Goal: Transaction & Acquisition: Purchase product/service

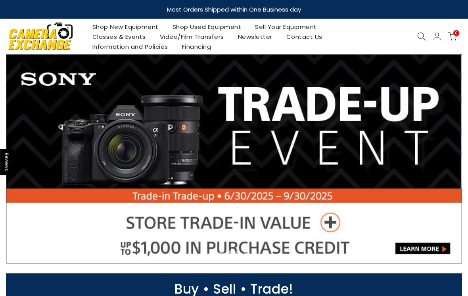
click at [225, 25] on link "Shop Used Equipment" at bounding box center [206, 27] width 83 height 10
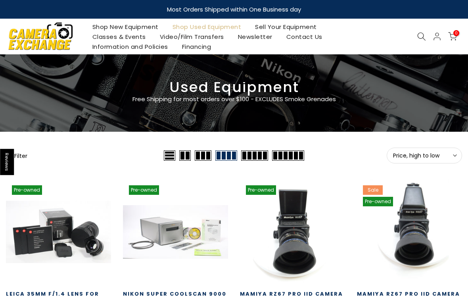
click at [435, 158] on span "Price, high to low" at bounding box center [424, 155] width 63 height 7
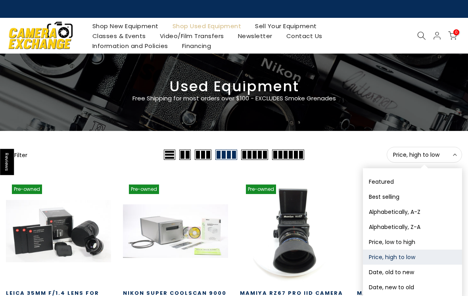
click at [417, 283] on button "Date, new to old" at bounding box center [412, 287] width 99 height 15
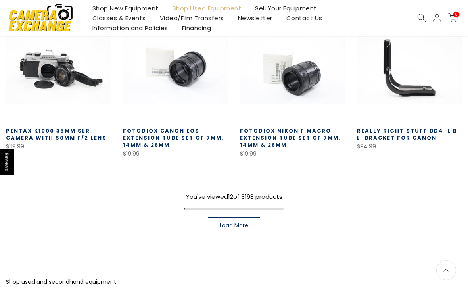
scroll to position [474, 0]
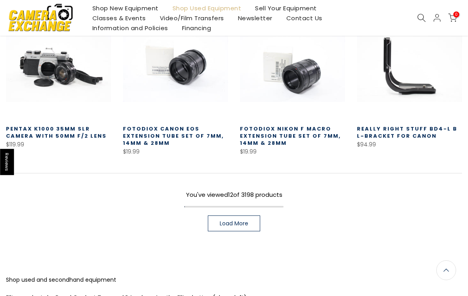
click at [248, 221] on span "Load More" at bounding box center [234, 224] width 29 height 6
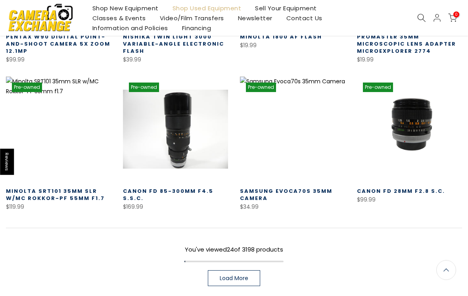
scroll to position [874, 0]
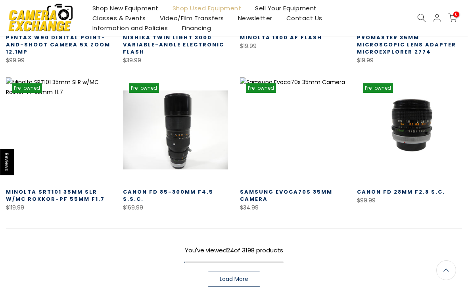
click at [247, 276] on span "Load More" at bounding box center [234, 279] width 29 height 6
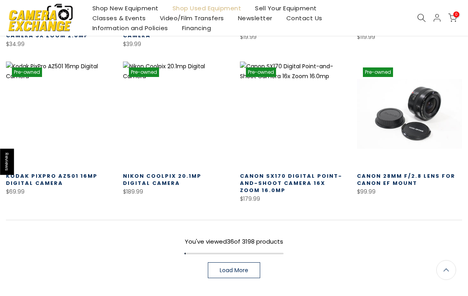
scroll to position [1338, 0]
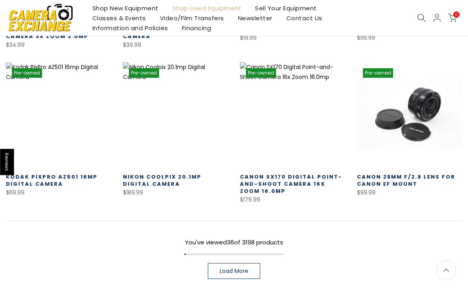
click at [250, 264] on link "Load More" at bounding box center [234, 271] width 52 height 16
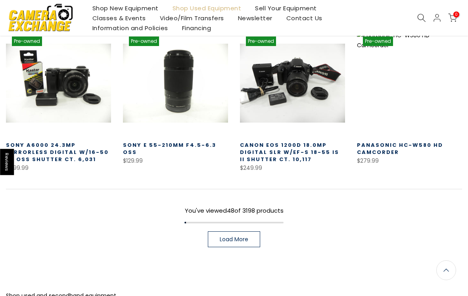
scroll to position [1821, 0]
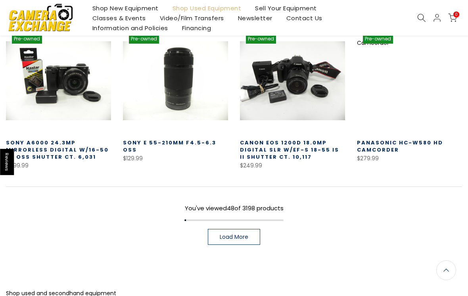
click at [252, 229] on link "Load More" at bounding box center [234, 237] width 52 height 16
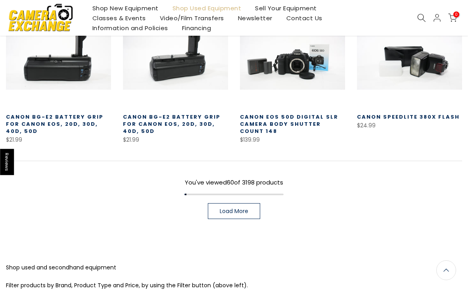
scroll to position [2312, 0]
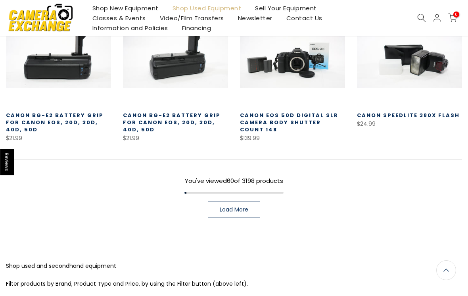
click at [254, 202] on link "Load More" at bounding box center [234, 210] width 52 height 16
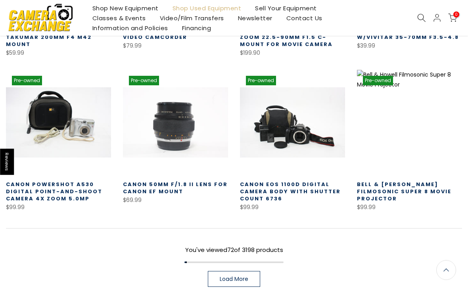
scroll to position [2698, 0]
click at [258, 271] on link "Load More" at bounding box center [234, 279] width 52 height 16
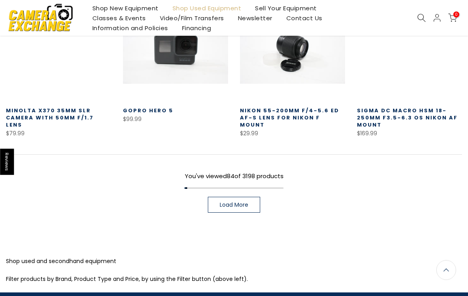
click at [257, 197] on link "Load More" at bounding box center [234, 205] width 52 height 16
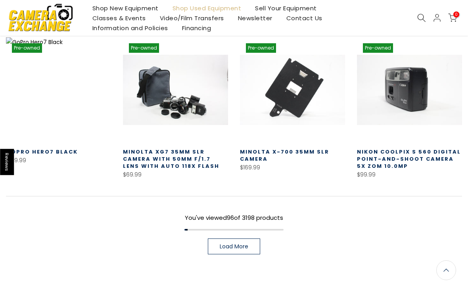
scroll to position [3652, 0]
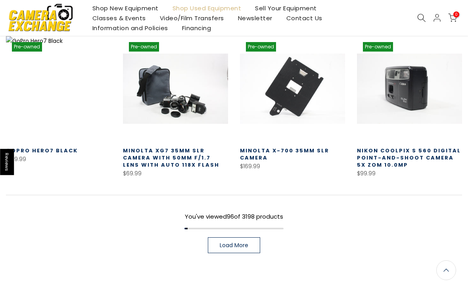
click at [250, 237] on link "Load More" at bounding box center [234, 245] width 52 height 16
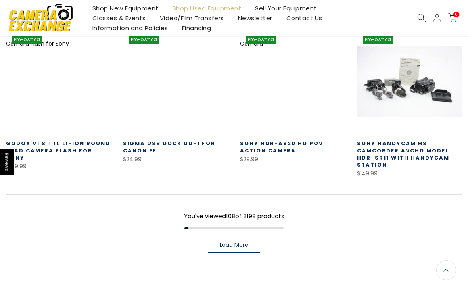
scroll to position [4115, 0]
click at [248, 242] on span "Load More" at bounding box center [234, 245] width 29 height 6
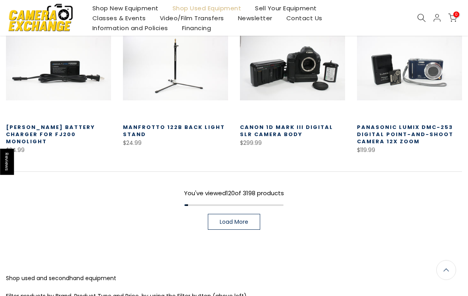
scroll to position [4603, 0]
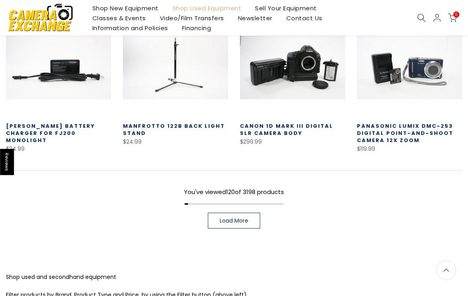
click at [253, 213] on link "Load More" at bounding box center [234, 221] width 52 height 16
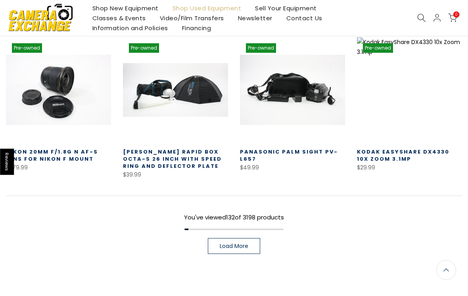
scroll to position [5049, 0]
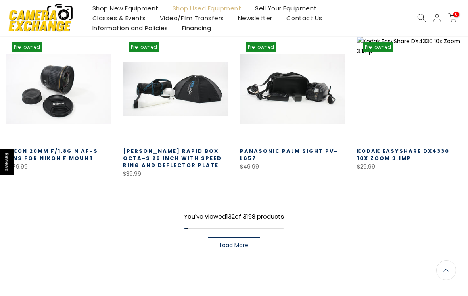
click at [257, 237] on link "Load More" at bounding box center [234, 245] width 52 height 16
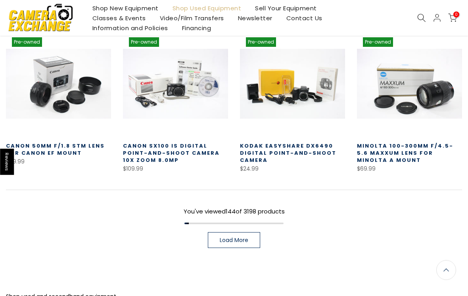
scroll to position [5513, 0]
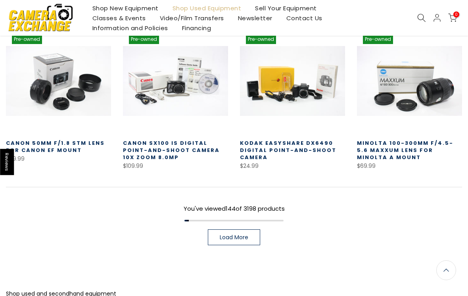
click at [254, 229] on link "Load More" at bounding box center [234, 237] width 52 height 16
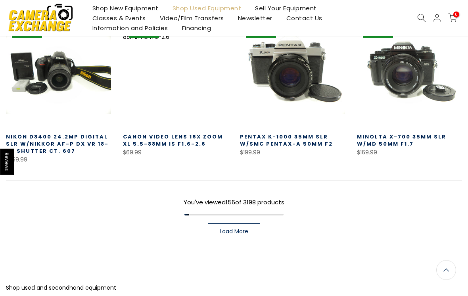
scroll to position [5985, 0]
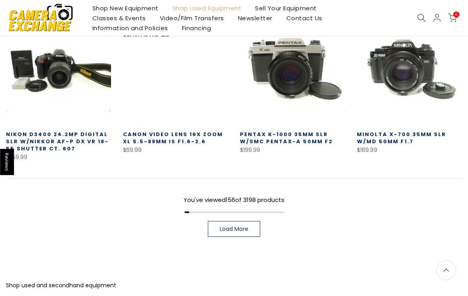
click at [255, 221] on link "Load More" at bounding box center [234, 229] width 52 height 16
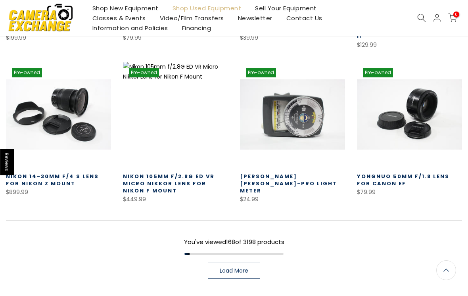
scroll to position [6404, 0]
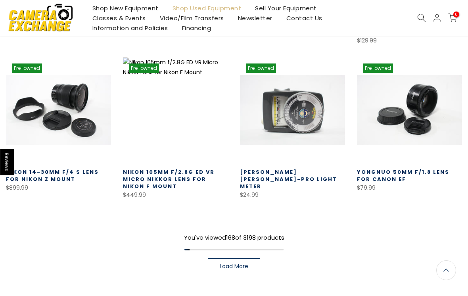
click at [259, 258] on link "Load More" at bounding box center [234, 266] width 52 height 16
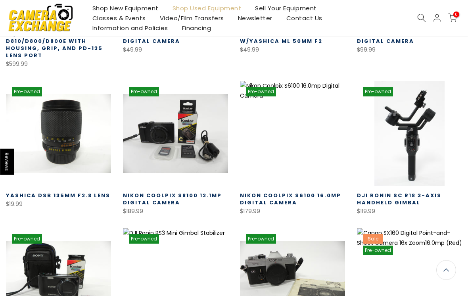
scroll to position [6696, 0]
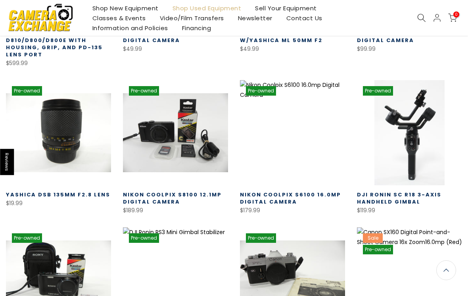
click at [55, 113] on link at bounding box center [58, 132] width 105 height 105
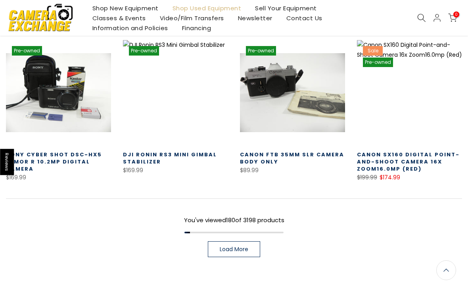
scroll to position [6886, 0]
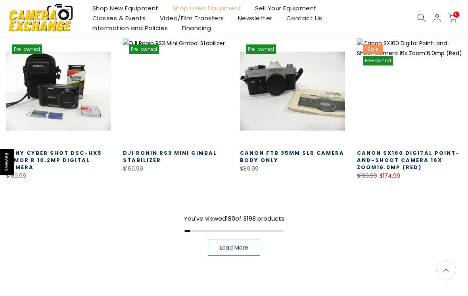
click at [252, 240] on link "Load More" at bounding box center [234, 248] width 52 height 16
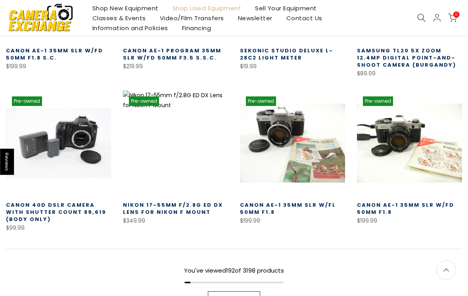
scroll to position [7298, 0]
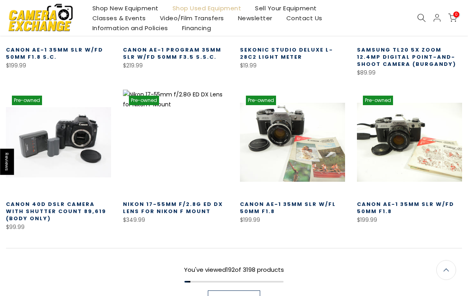
click at [257, 291] on link "Load More" at bounding box center [234, 299] width 52 height 16
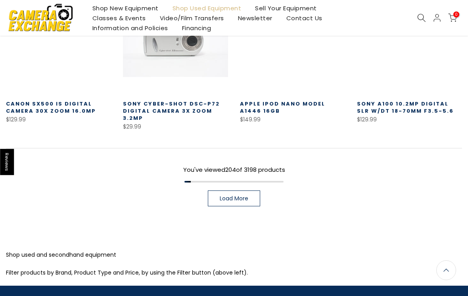
scroll to position [7856, 0]
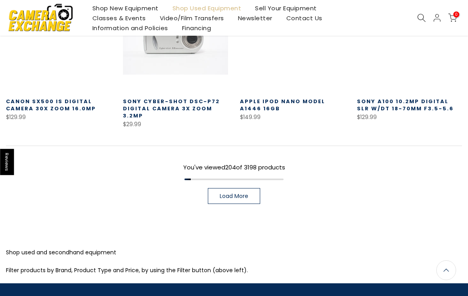
click at [248, 193] on span "Load More" at bounding box center [234, 196] width 29 height 6
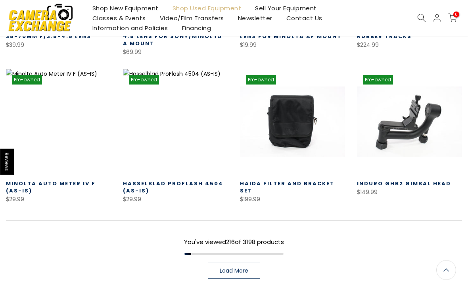
scroll to position [8239, 0]
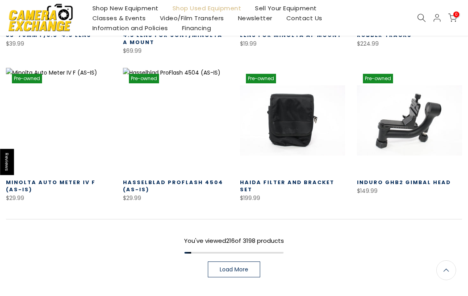
click at [253, 261] on link "Load More" at bounding box center [234, 269] width 52 height 16
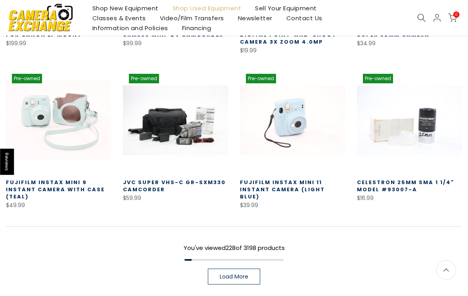
scroll to position [8727, 0]
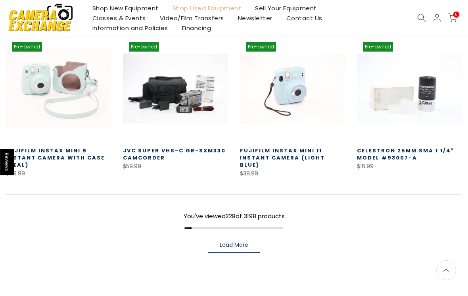
click at [257, 237] on link "Load More" at bounding box center [234, 245] width 52 height 16
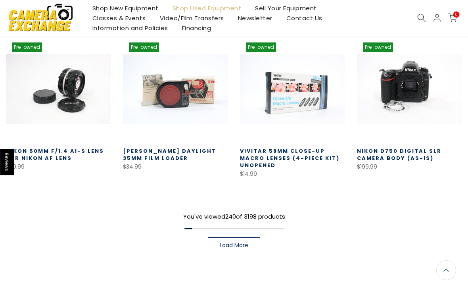
scroll to position [9187, 0]
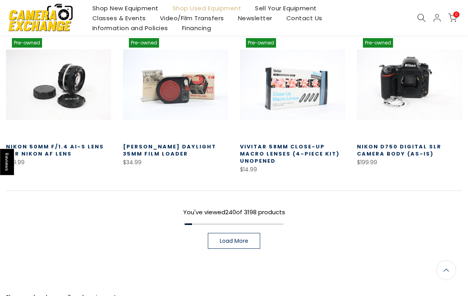
click at [254, 233] on link "Load More" at bounding box center [234, 241] width 52 height 16
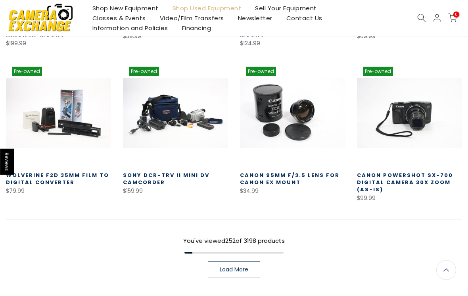
scroll to position [9622, 0]
click at [254, 261] on link "Load More" at bounding box center [234, 269] width 52 height 16
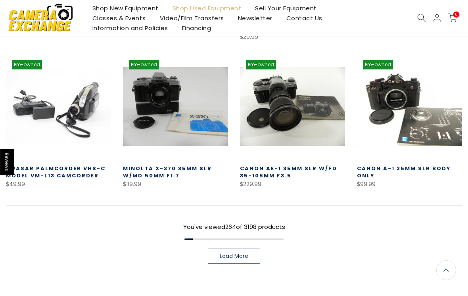
scroll to position [10095, 0]
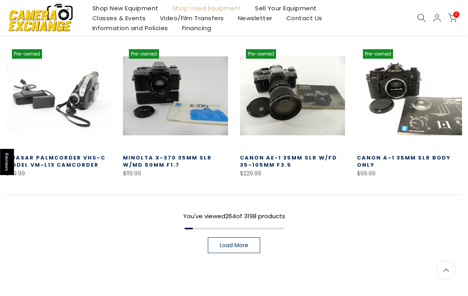
click at [260, 237] on link "Load More" at bounding box center [234, 245] width 52 height 16
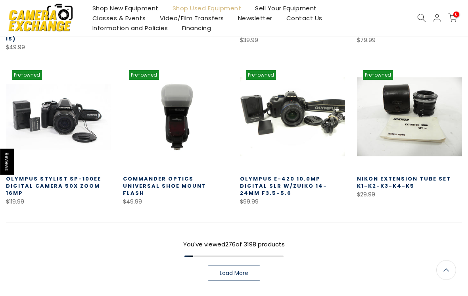
scroll to position [10537, 0]
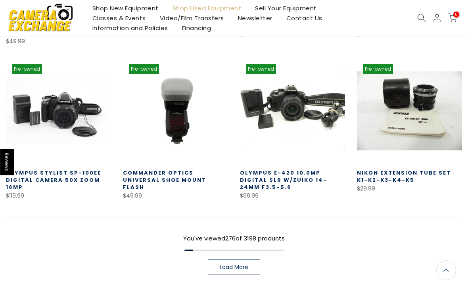
click at [256, 259] on link "Load More" at bounding box center [234, 267] width 52 height 16
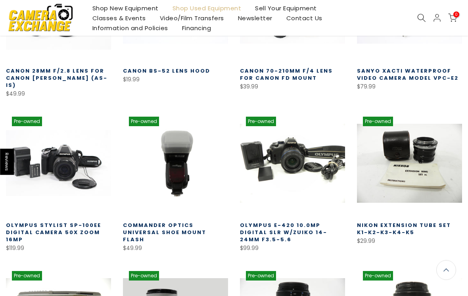
scroll to position [10484, 0]
click at [310, 125] on link at bounding box center [292, 163] width 105 height 105
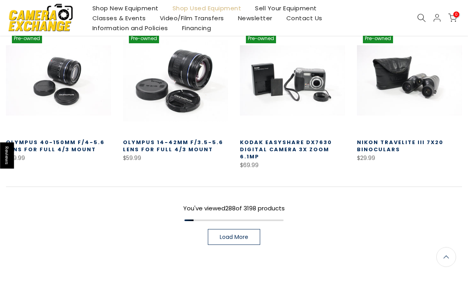
scroll to position [11041, 0]
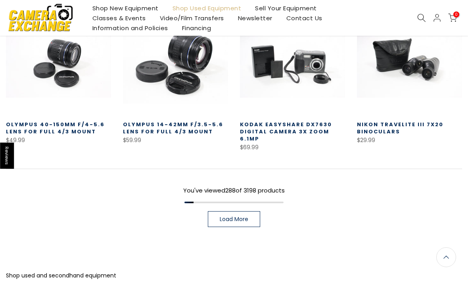
click at [241, 216] on span "Load More" at bounding box center [234, 219] width 29 height 6
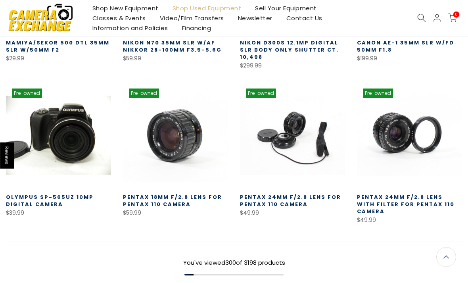
scroll to position [11439, 0]
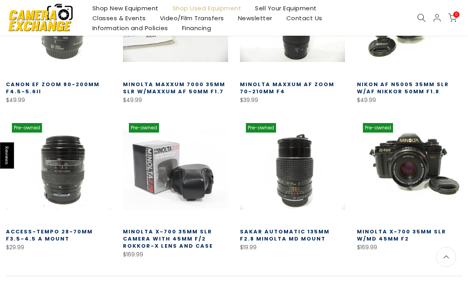
scroll to position [11861, 0]
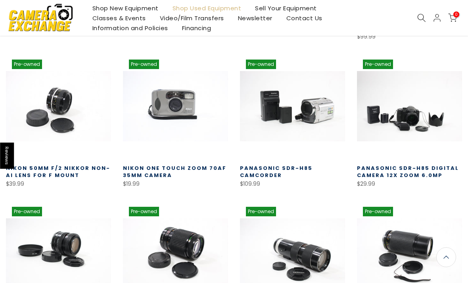
scroll to position [9752, 0]
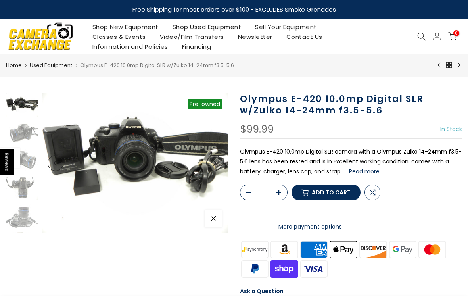
click at [365, 171] on button "Read more" at bounding box center [364, 171] width 31 height 7
click at [136, 152] on img at bounding box center [135, 163] width 187 height 140
click at [132, 145] on img at bounding box center [135, 163] width 187 height 140
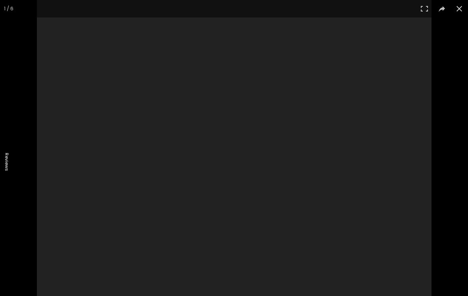
click at [129, 142] on div at bounding box center [234, 148] width 395 height 296
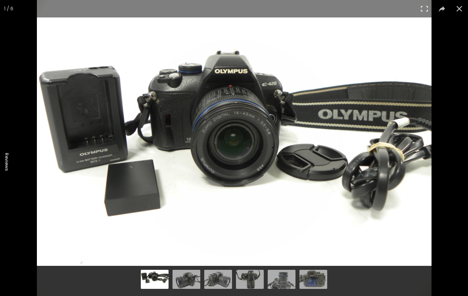
click at [458, 15] on button at bounding box center [459, 8] width 17 height 17
